Goal: Information Seeking & Learning: Find specific fact

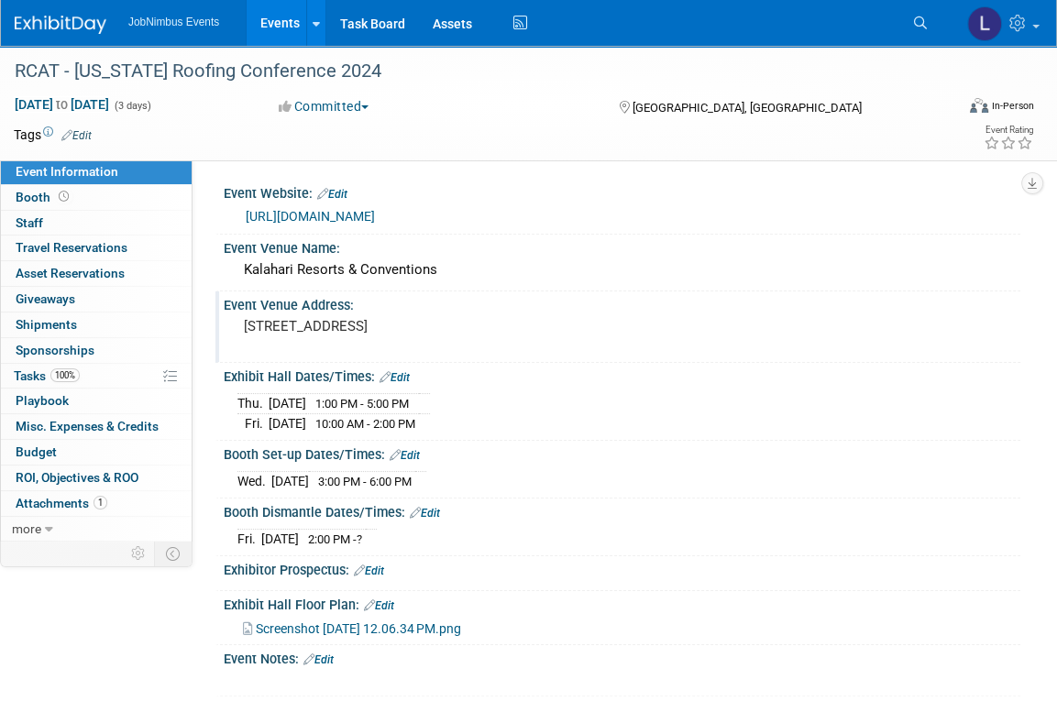
scroll to position [5, 0]
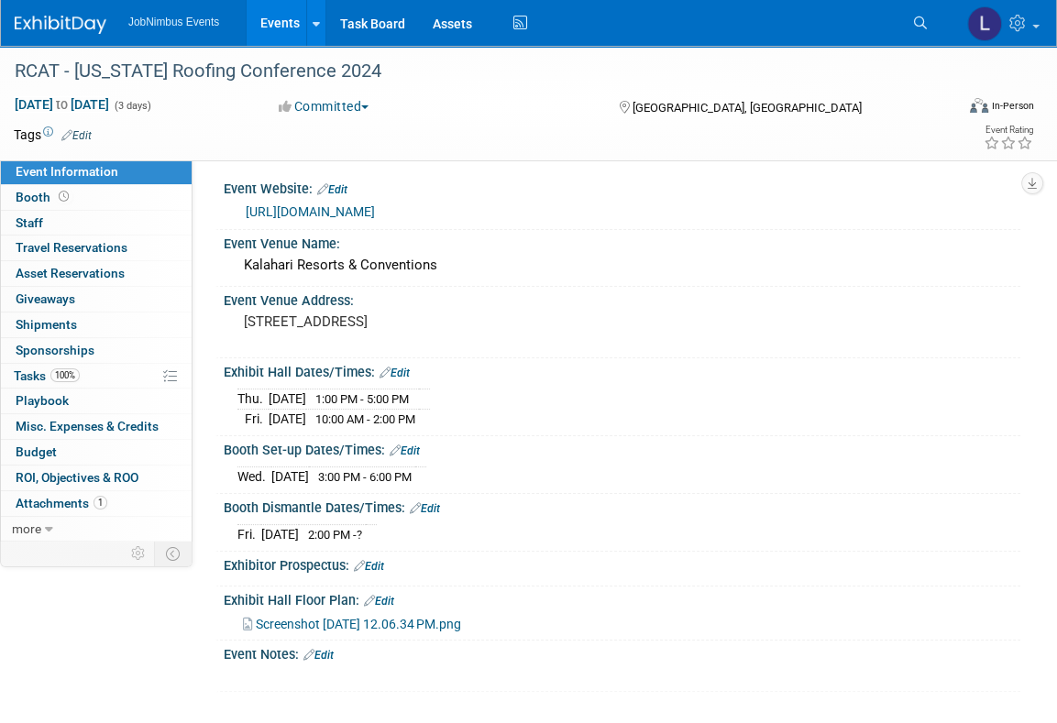
click at [275, 34] on link "Events" at bounding box center [280, 23] width 67 height 46
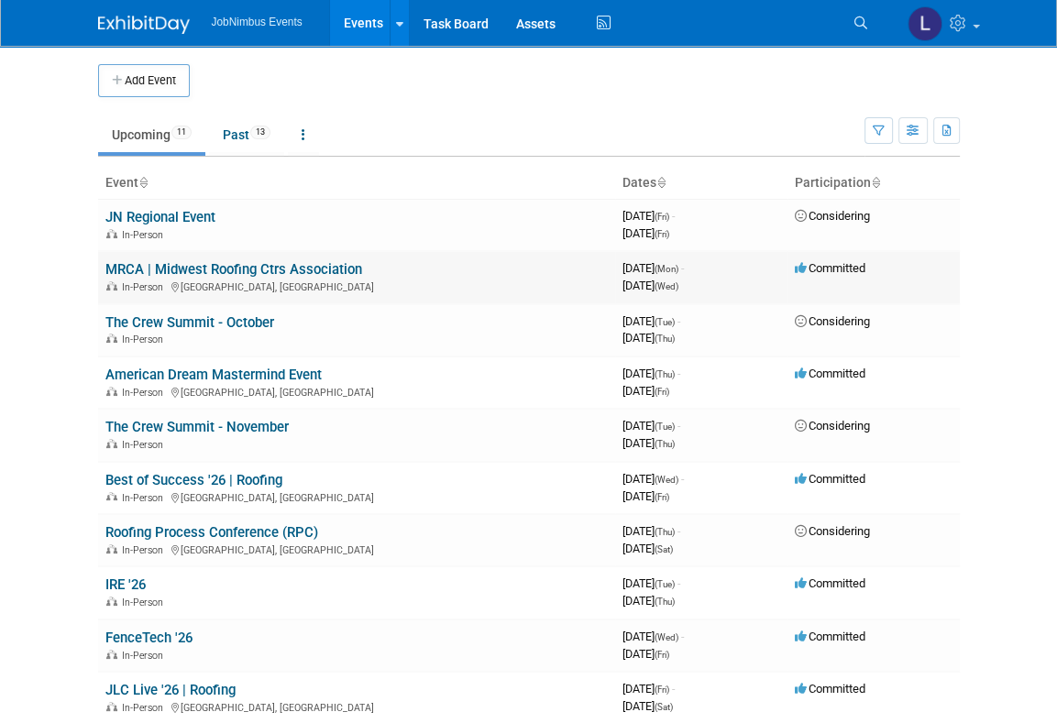
click at [205, 266] on link "MRCA | Midwest Roofing Ctrs Association" at bounding box center [233, 269] width 257 height 17
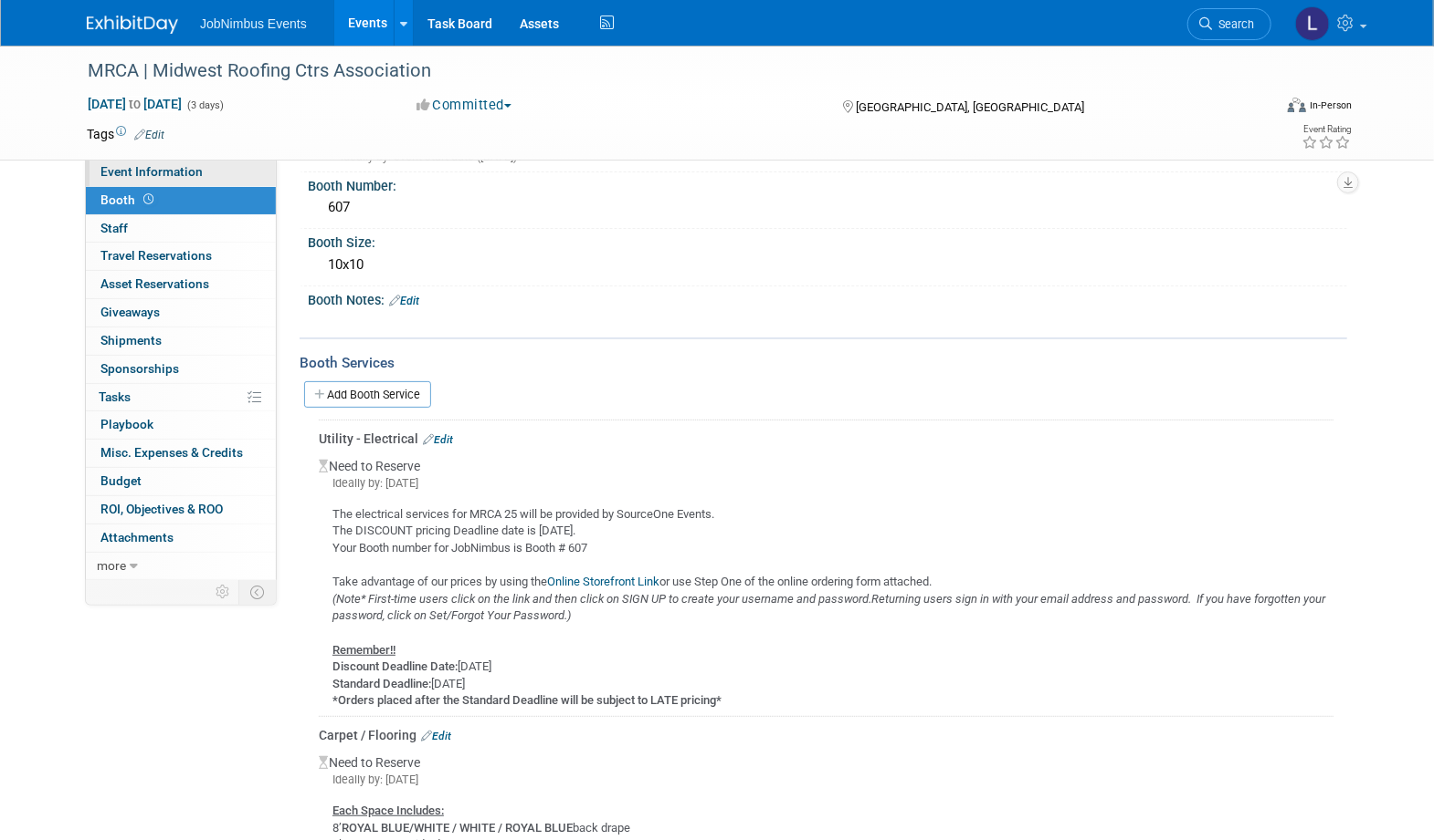
scroll to position [52, 0]
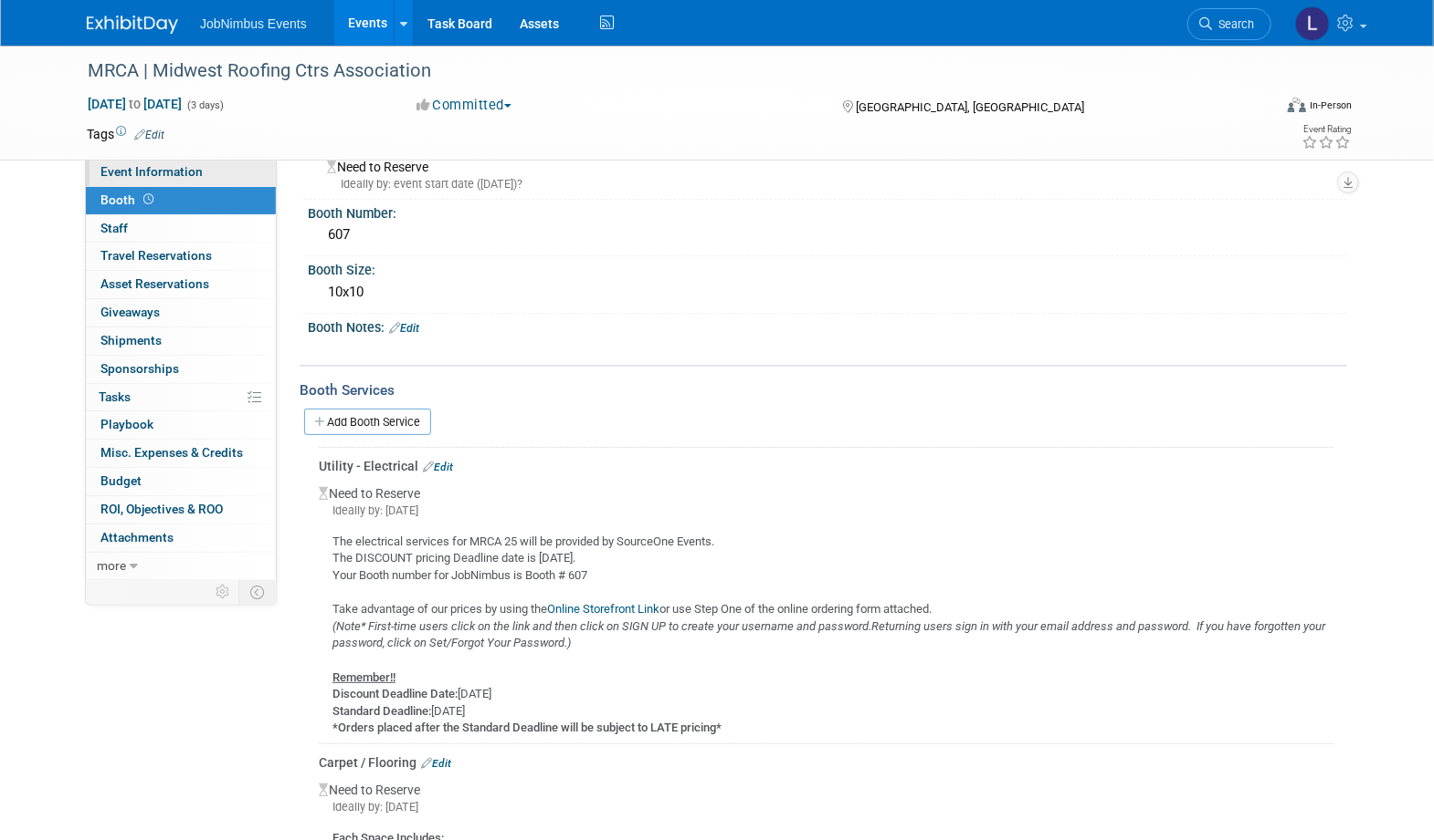
click at [195, 169] on span "Event Information" at bounding box center [151, 171] width 103 height 15
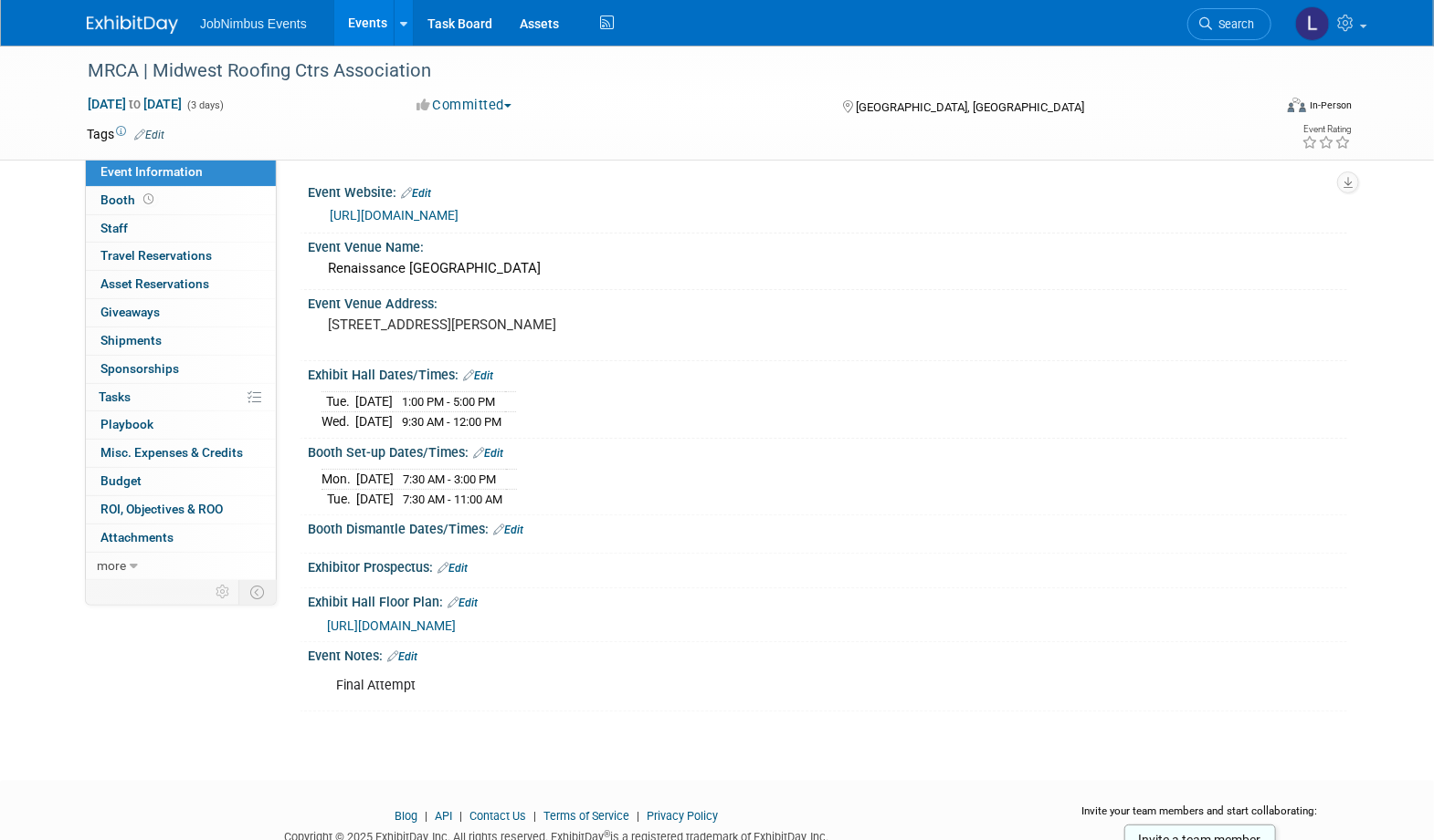
drag, startPoint x: 804, startPoint y: 638, endPoint x: 796, endPoint y: 633, distance: 9.4
click at [803, 636] on div "Event Website: Edit [URL][DOMAIN_NAME] Event Venue Name: Edit" at bounding box center [818, 445] width 1029 height 532
click at [456, 619] on span "[URL][DOMAIN_NAME]" at bounding box center [390, 626] width 128 height 15
